Goal: Find specific page/section: Find specific page/section

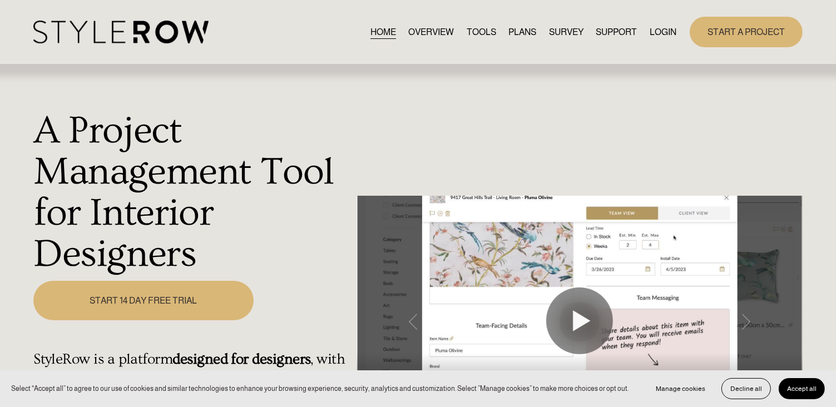
click at [666, 34] on link "LOGIN" at bounding box center [663, 31] width 27 height 15
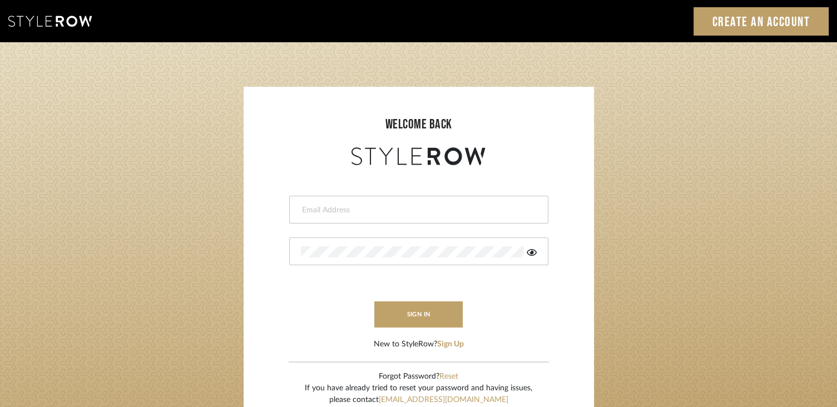
click at [343, 214] on input "email" at bounding box center [417, 210] width 233 height 11
type input "devorah@thedzignroom.com"
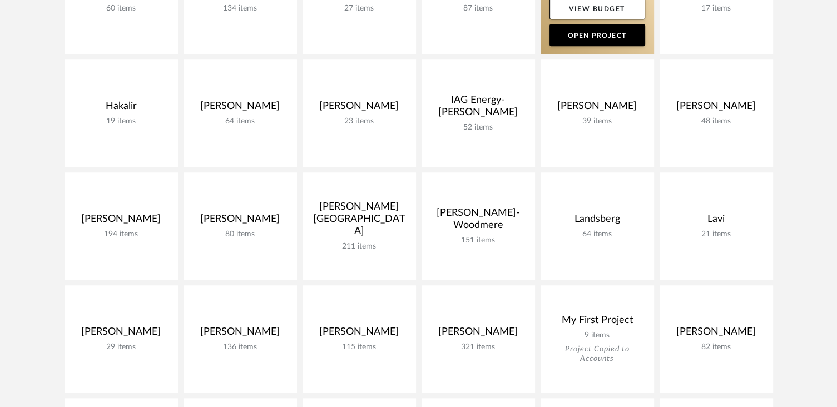
scroll to position [810, 0]
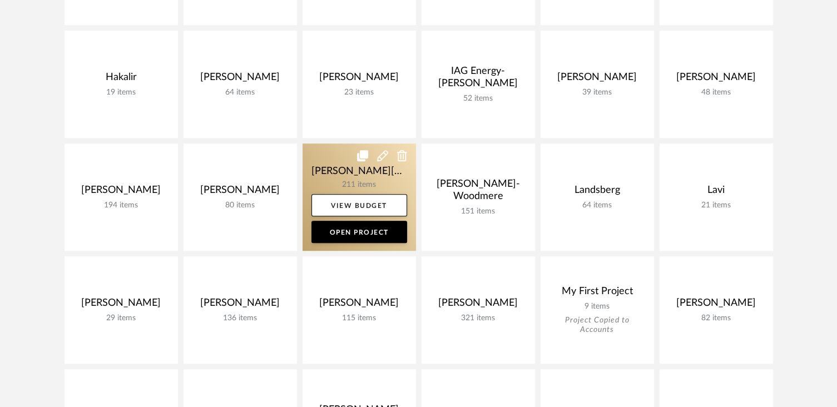
click at [385, 167] on link at bounding box center [360, 197] width 114 height 107
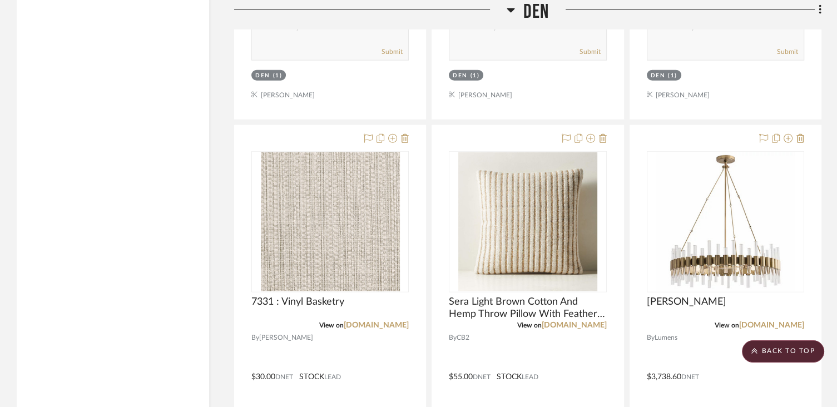
scroll to position [7026, 0]
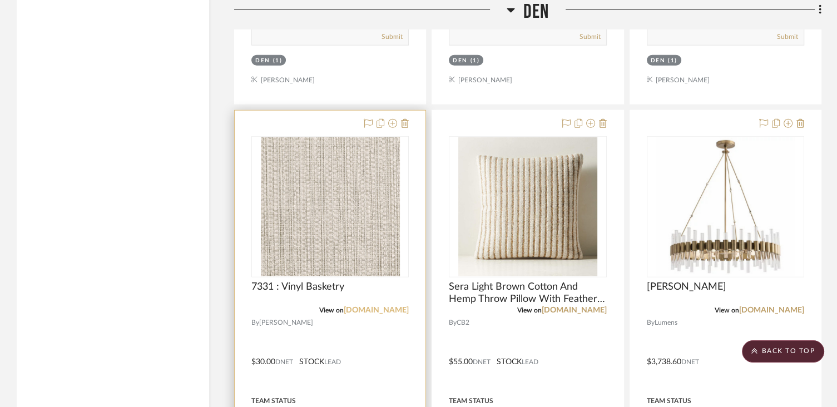
click at [396, 307] on link "phillipjeffries.com" at bounding box center [376, 311] width 65 height 8
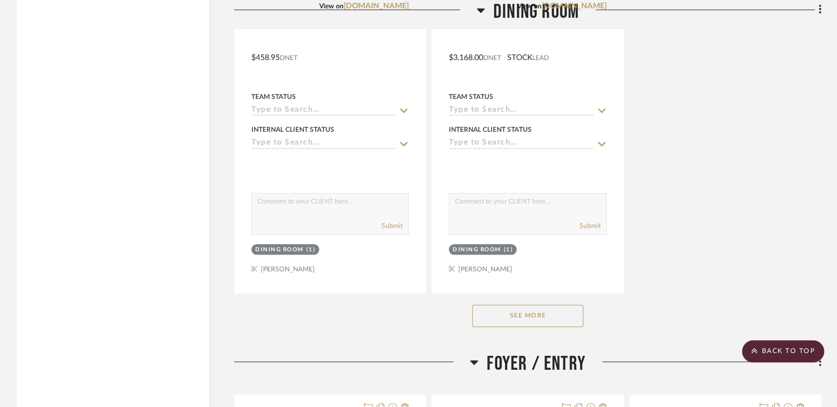
scroll to position [9429, 0]
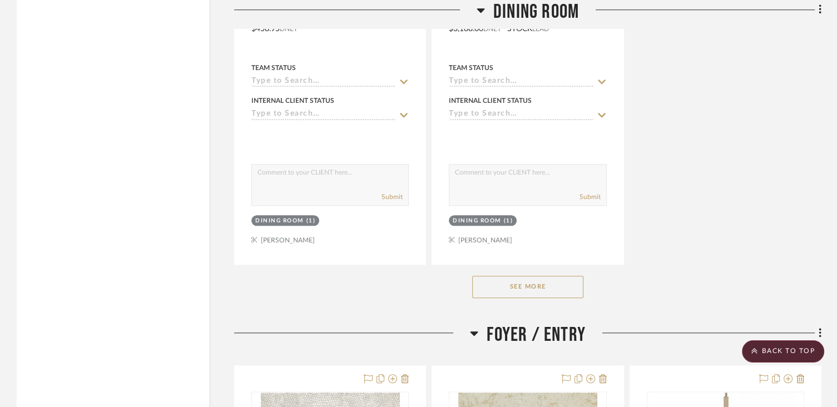
click at [492, 276] on button "See More" at bounding box center [527, 287] width 111 height 22
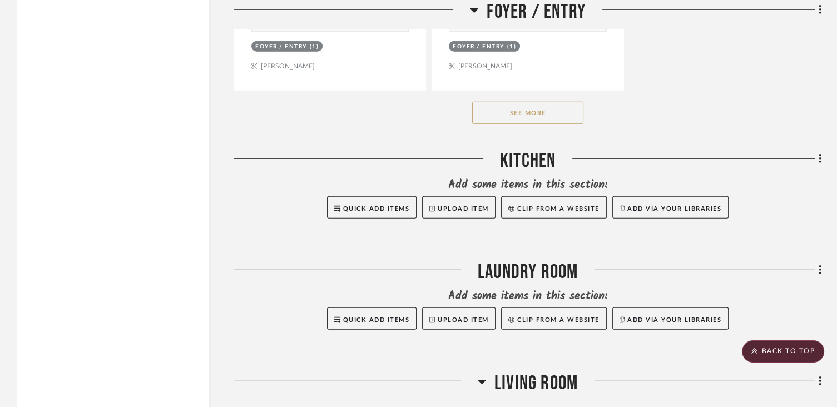
scroll to position [11701, 0]
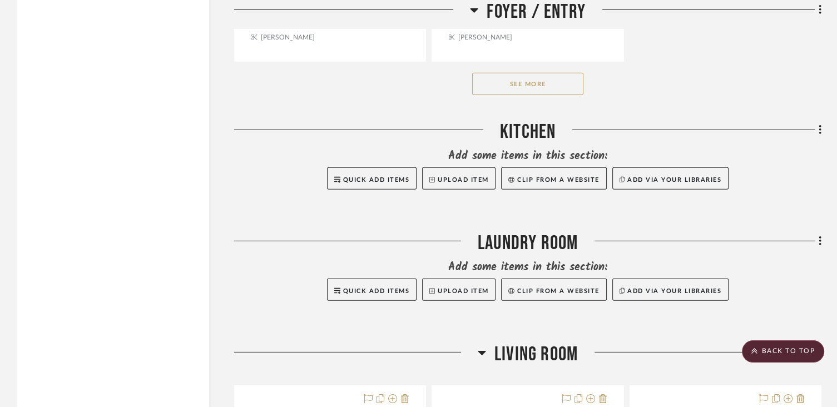
click at [510, 73] on button "See More" at bounding box center [527, 84] width 111 height 22
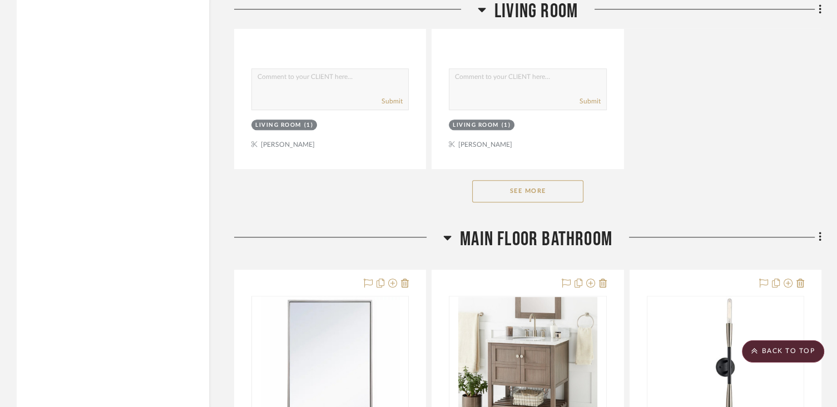
scroll to position [13408, 0]
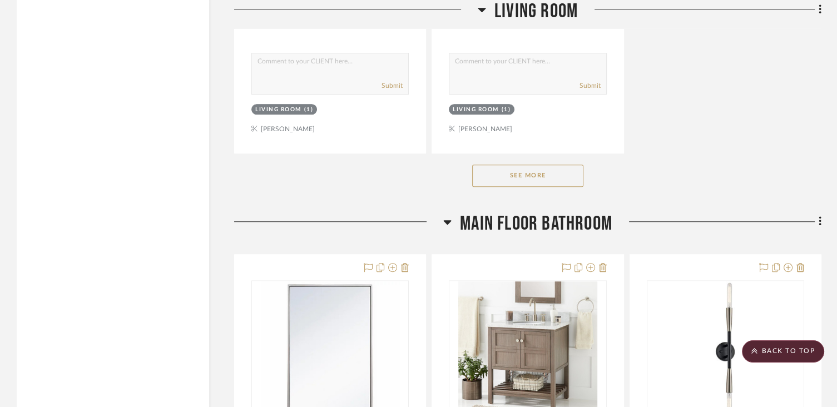
click at [525, 165] on button "See More" at bounding box center [527, 176] width 111 height 22
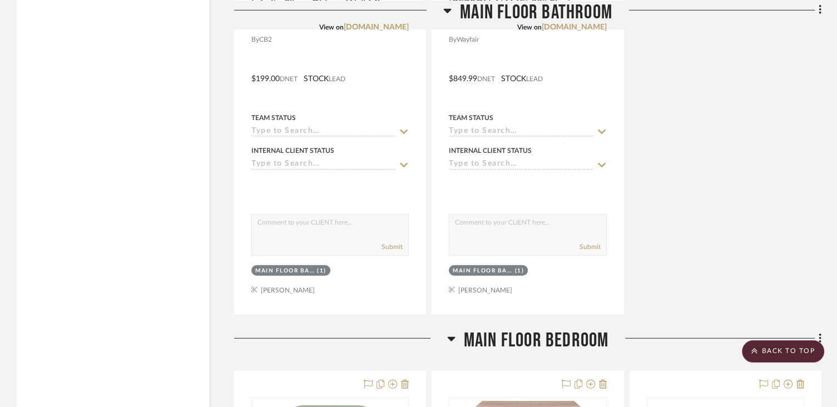
scroll to position [15812, 0]
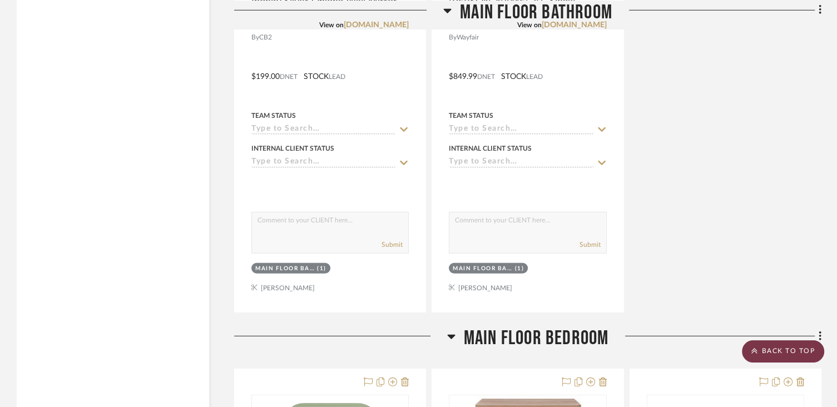
click at [776, 352] on scroll-to-top-button "BACK TO TOP" at bounding box center [783, 352] width 82 height 22
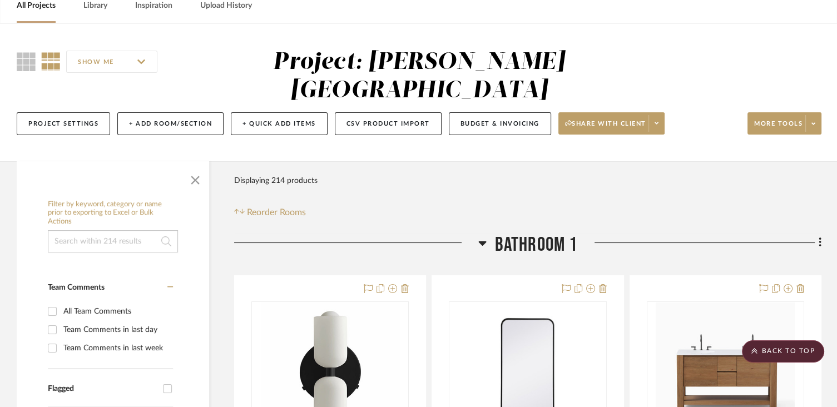
scroll to position [0, 0]
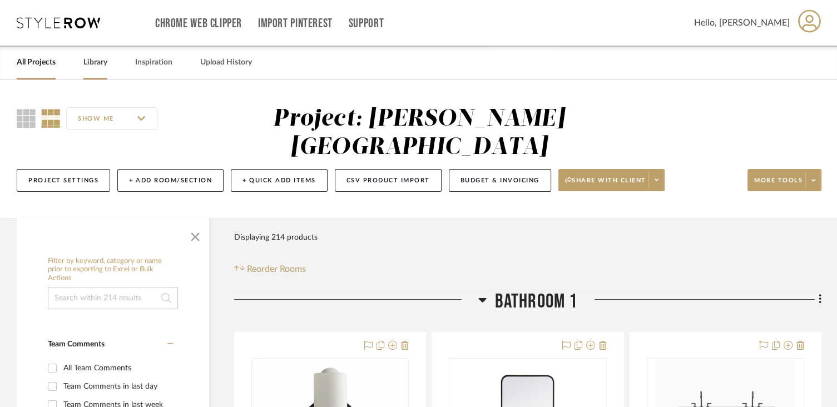
click at [96, 61] on link "Library" at bounding box center [95, 62] width 24 height 15
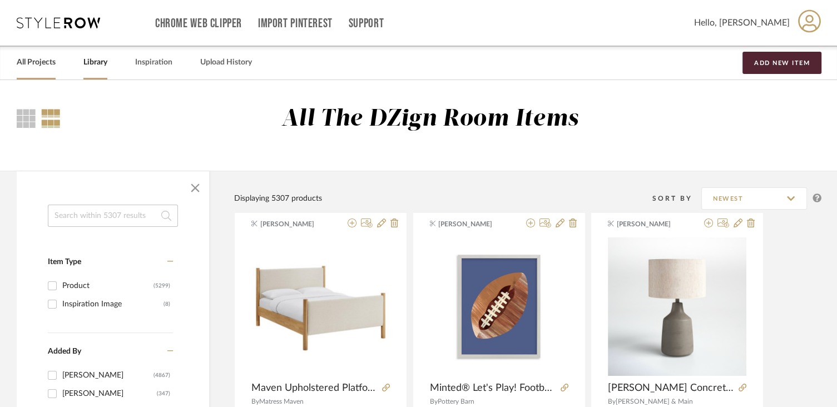
click at [46, 59] on link "All Projects" at bounding box center [36, 62] width 39 height 15
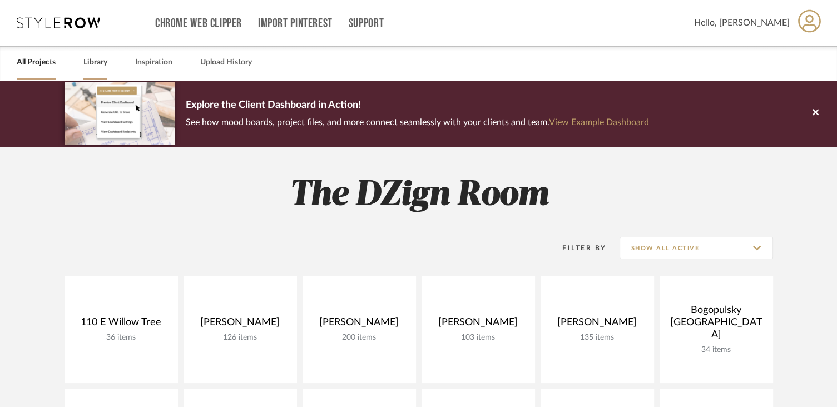
click at [99, 65] on link "Library" at bounding box center [95, 62] width 24 height 15
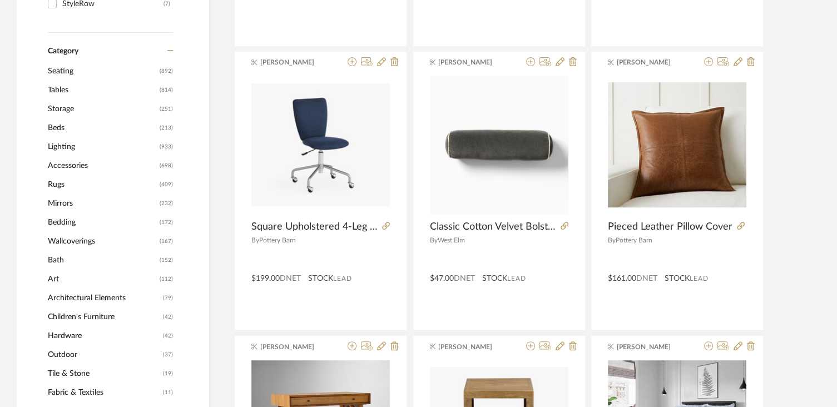
click at [105, 245] on span "Wallcoverings" at bounding box center [102, 241] width 109 height 19
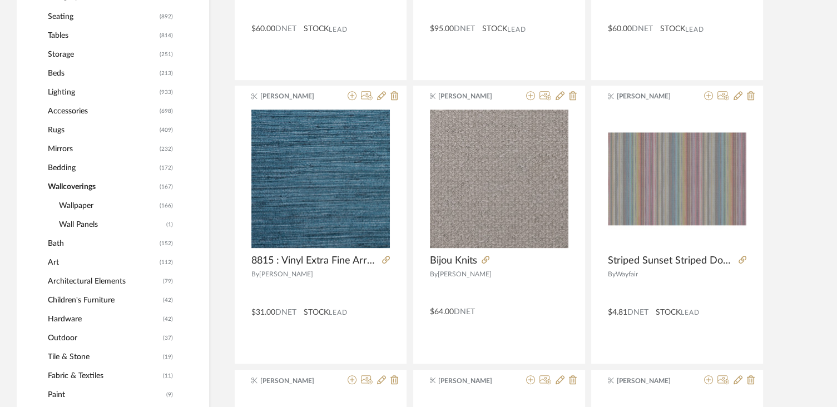
scroll to position [443, 0]
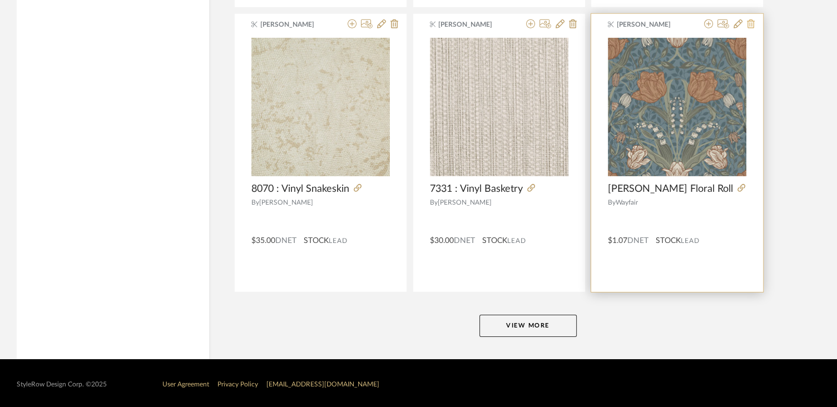
scroll to position [3380, 0]
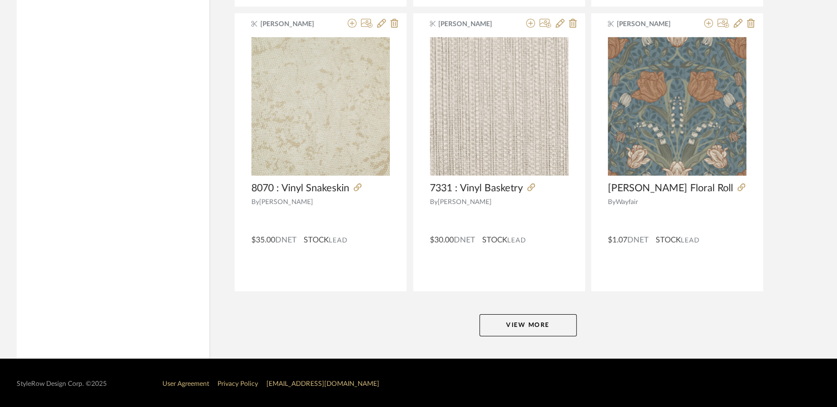
click at [539, 323] on button "View More" at bounding box center [528, 325] width 97 height 22
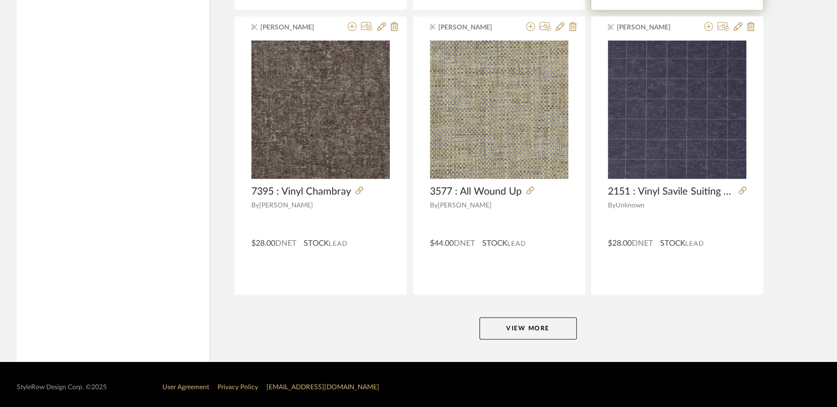
scroll to position [6793, 0]
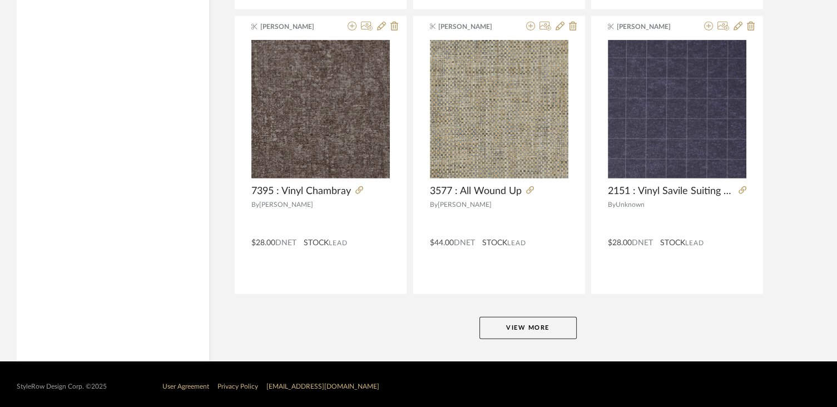
click at [566, 329] on button "View More" at bounding box center [528, 328] width 97 height 22
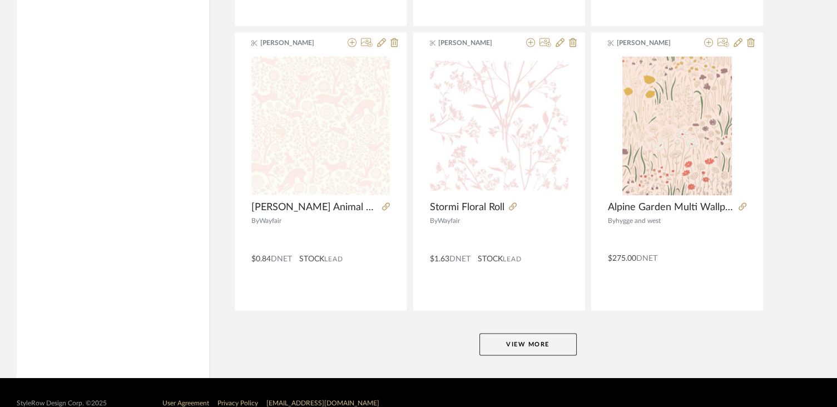
scroll to position [10205, 0]
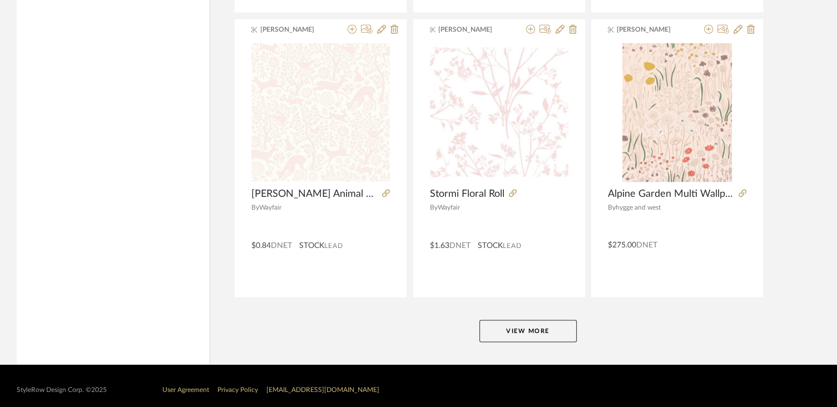
click at [563, 328] on button "View More" at bounding box center [528, 331] width 97 height 22
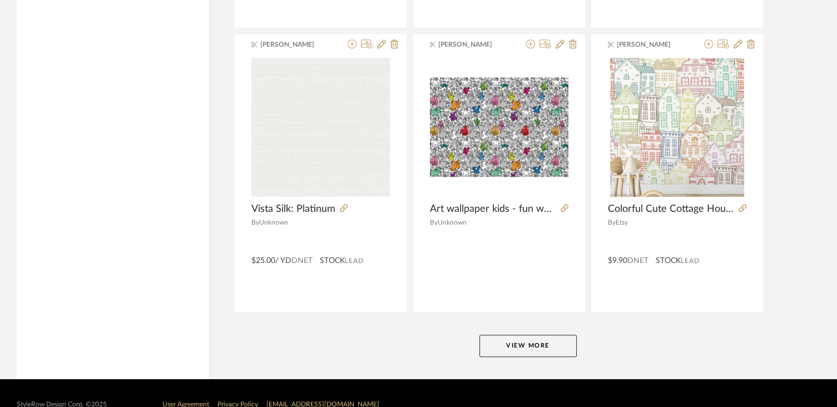
scroll to position [13618, 0]
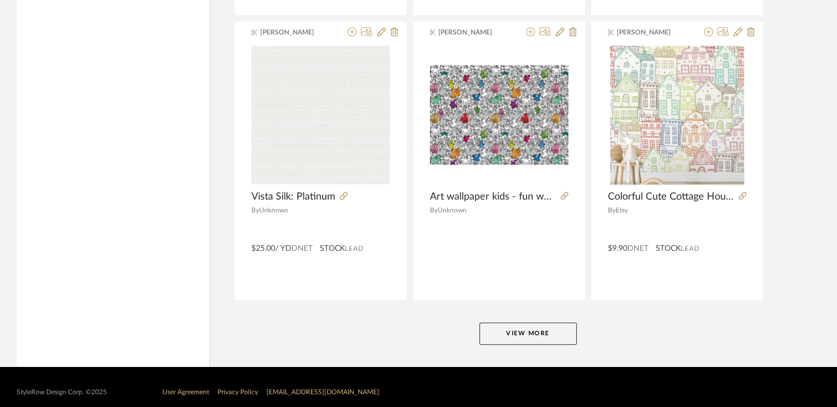
click at [555, 323] on button "View More" at bounding box center [528, 334] width 97 height 22
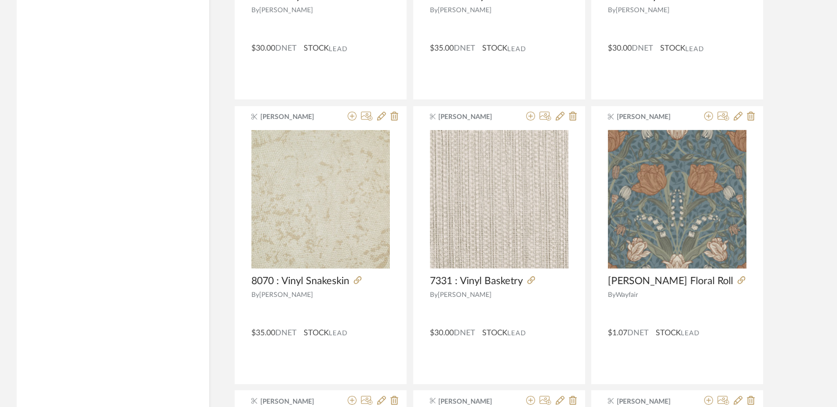
scroll to position [551, 0]
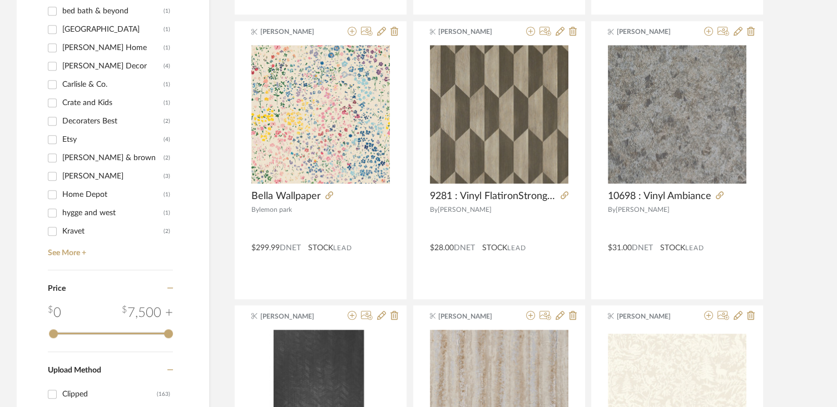
scroll to position [1100, 0]
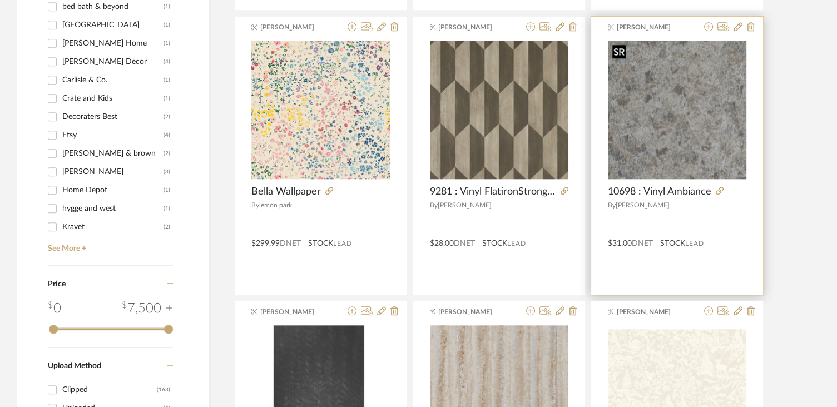
click at [0, 0] on img at bounding box center [0, 0] width 0 height 0
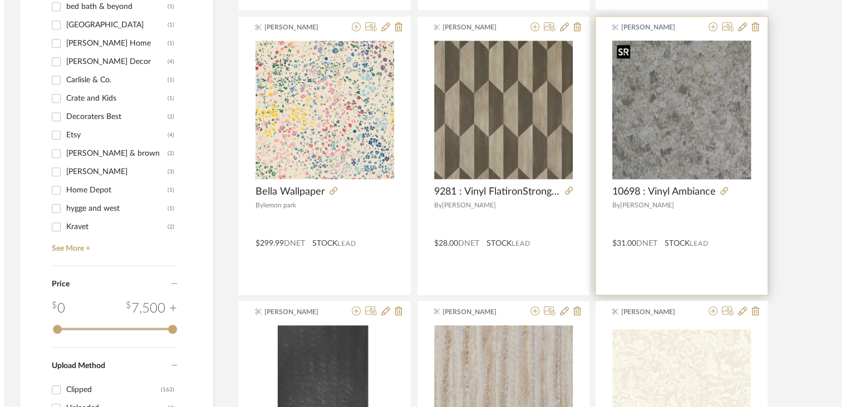
scroll to position [0, 0]
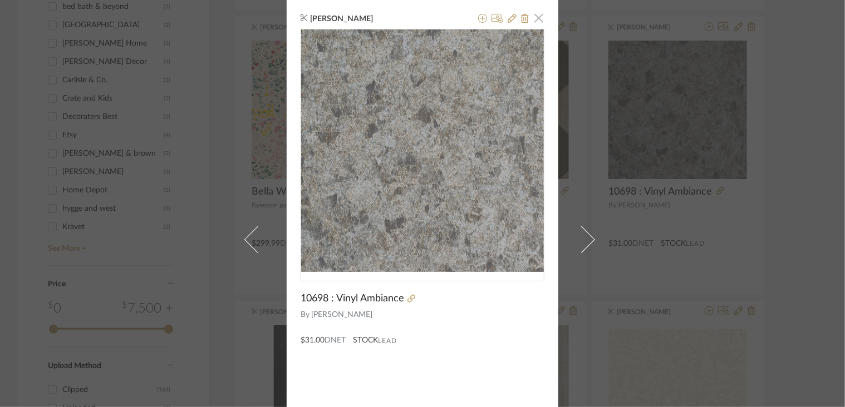
click at [534, 19] on span "button" at bounding box center [539, 18] width 22 height 22
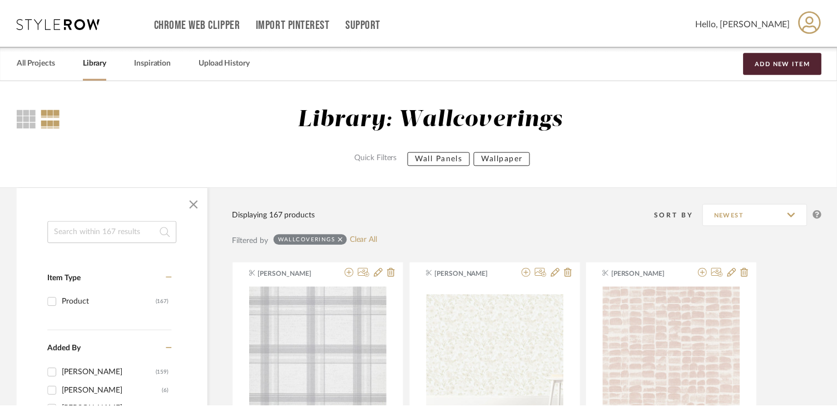
scroll to position [1100, 0]
